Goal: Check status: Check status

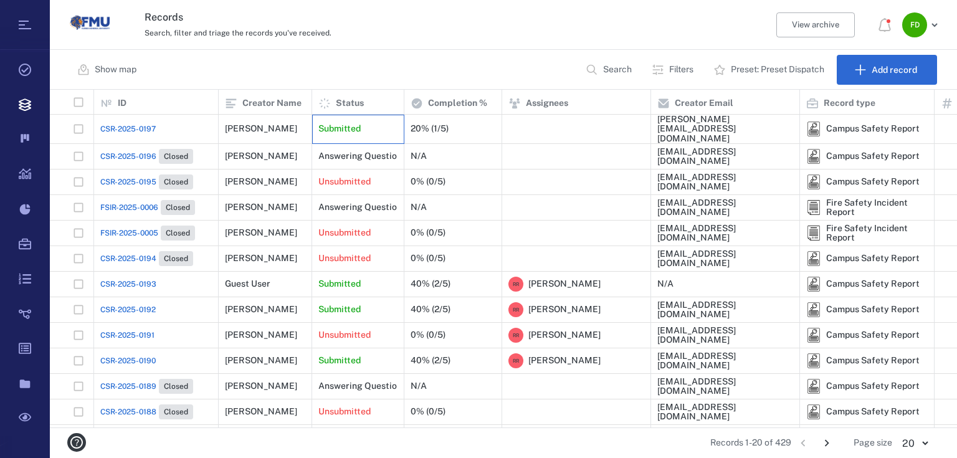
click at [348, 130] on p "Submitted" at bounding box center [339, 129] width 42 height 12
click at [521, 125] on div at bounding box center [576, 128] width 136 height 25
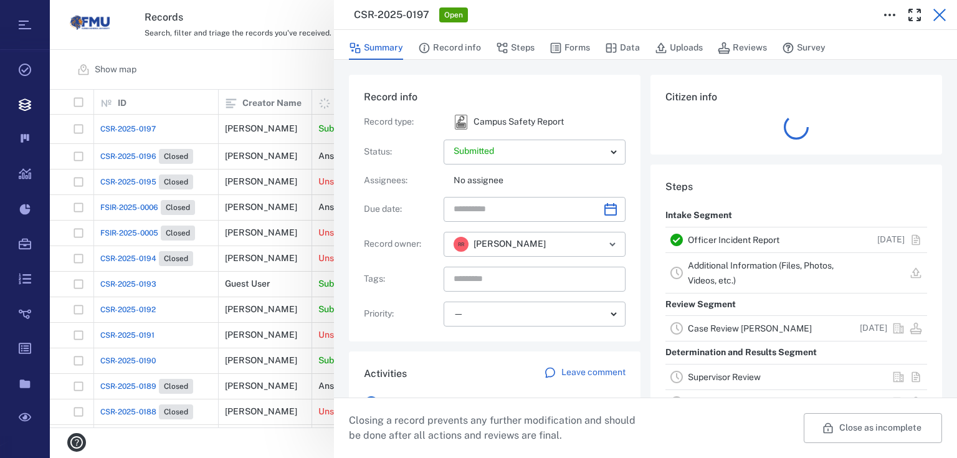
click at [934, 16] on icon "button" at bounding box center [939, 14] width 15 height 15
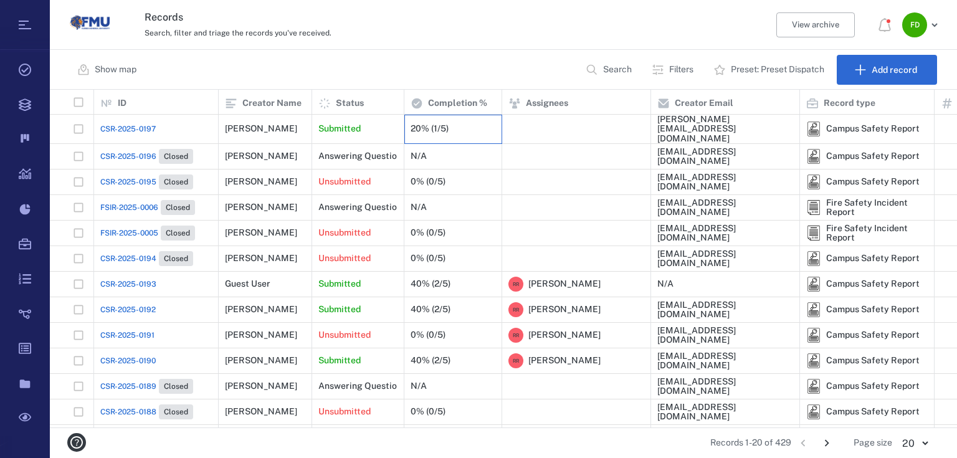
click at [441, 126] on div "20% (1/5)" at bounding box center [429, 128] width 38 height 9
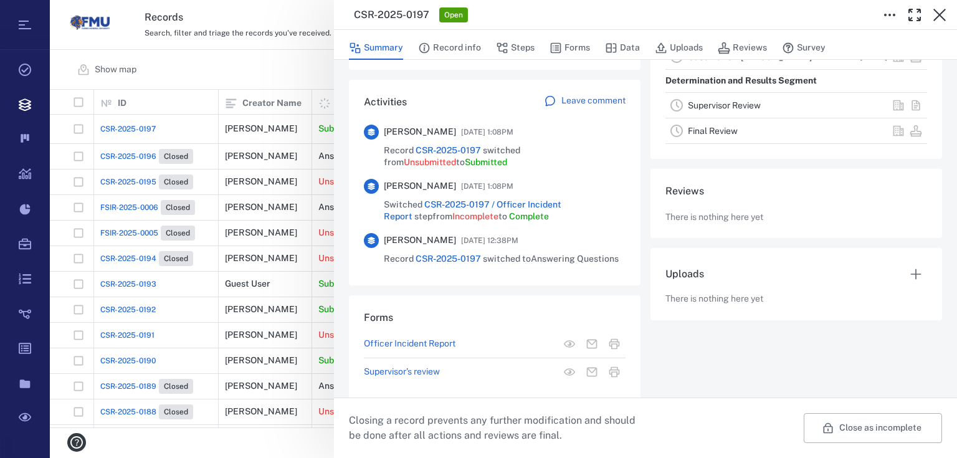
scroll to position [284, 0]
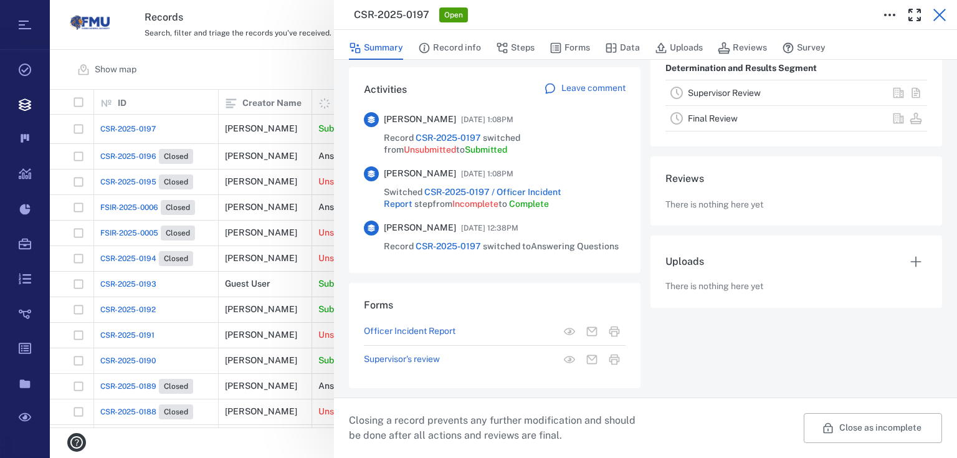
click at [932, 12] on icon "button" at bounding box center [939, 14] width 15 height 15
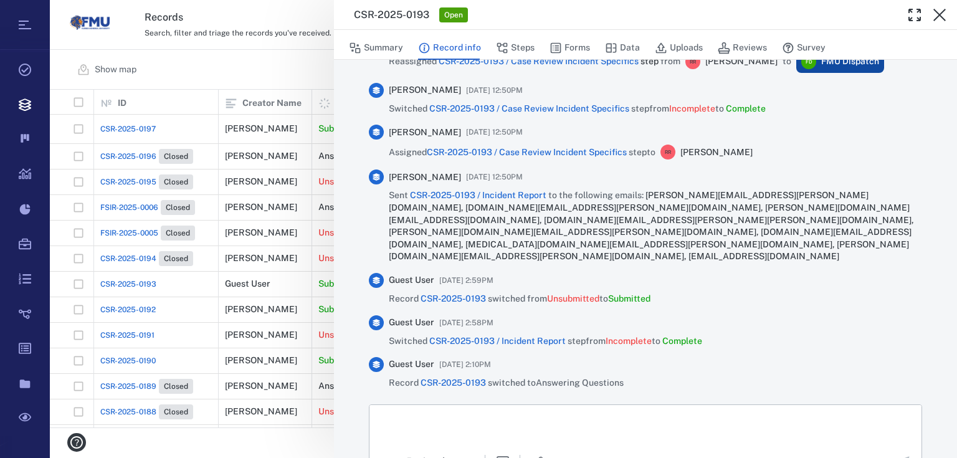
scroll to position [856, 0]
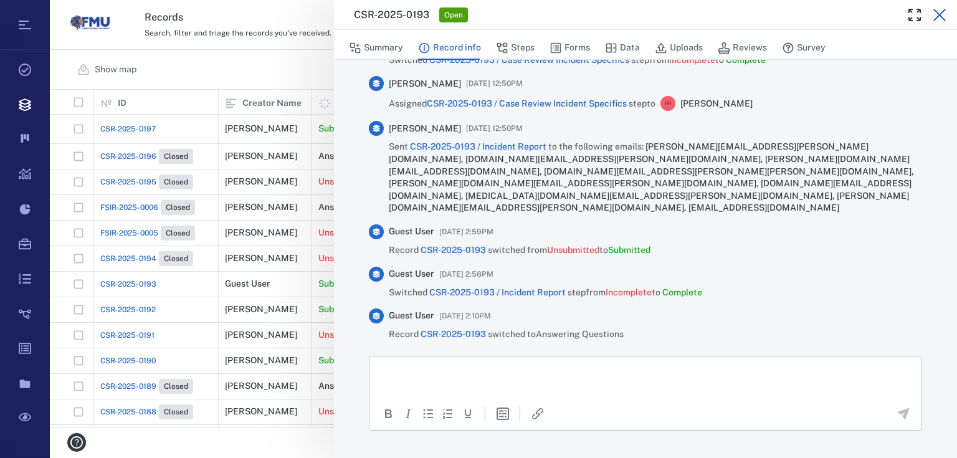
click at [948, 11] on button "button" at bounding box center [939, 14] width 25 height 25
